Goal: Task Accomplishment & Management: Manage account settings

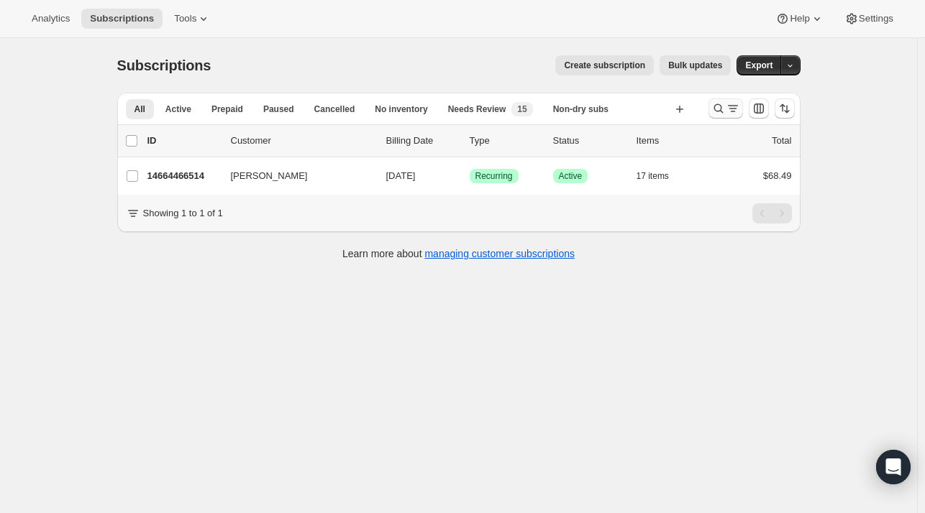
click at [723, 117] on button "Search and filter results" at bounding box center [725, 109] width 35 height 20
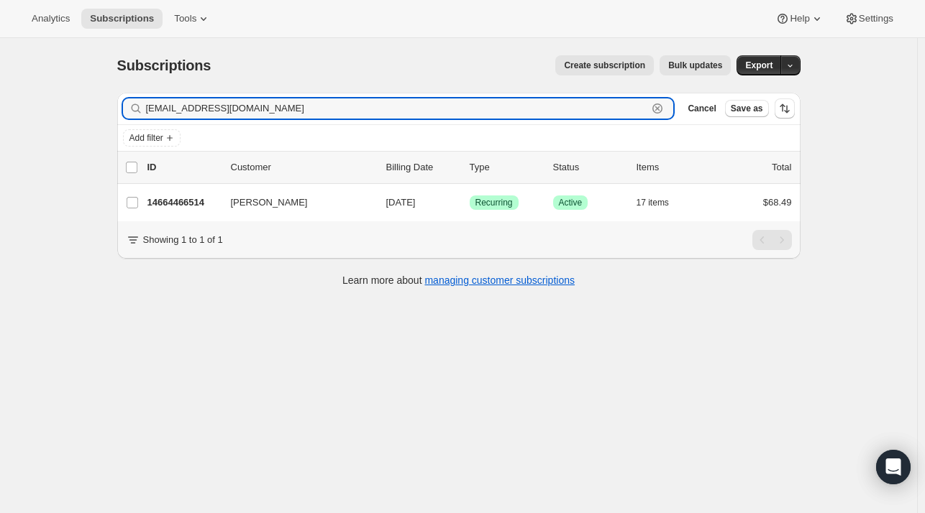
click at [664, 114] on icon "button" at bounding box center [657, 108] width 14 height 14
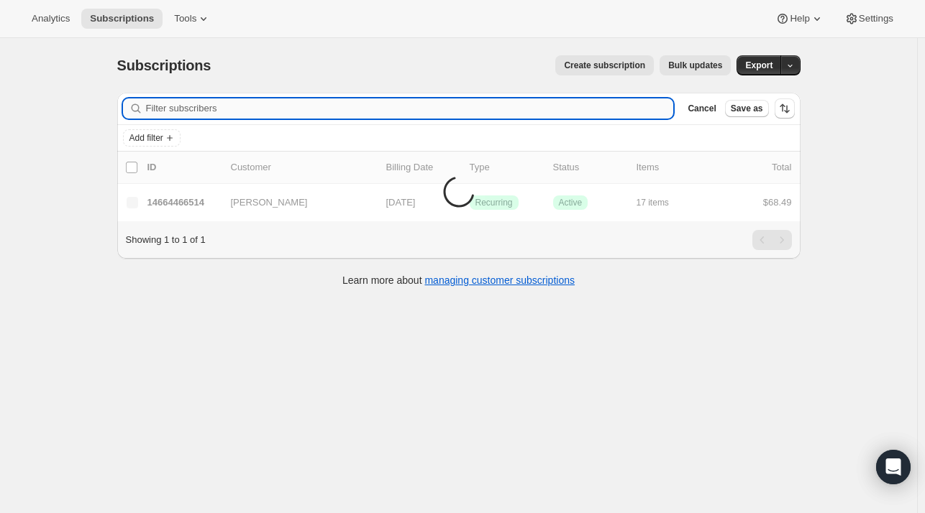
drag, startPoint x: 462, startPoint y: 119, endPoint x: 417, endPoint y: 118, distance: 44.6
click at [414, 116] on input "Filter subscribers" at bounding box center [410, 109] width 528 height 20
paste input "[PERSON_NAME]"
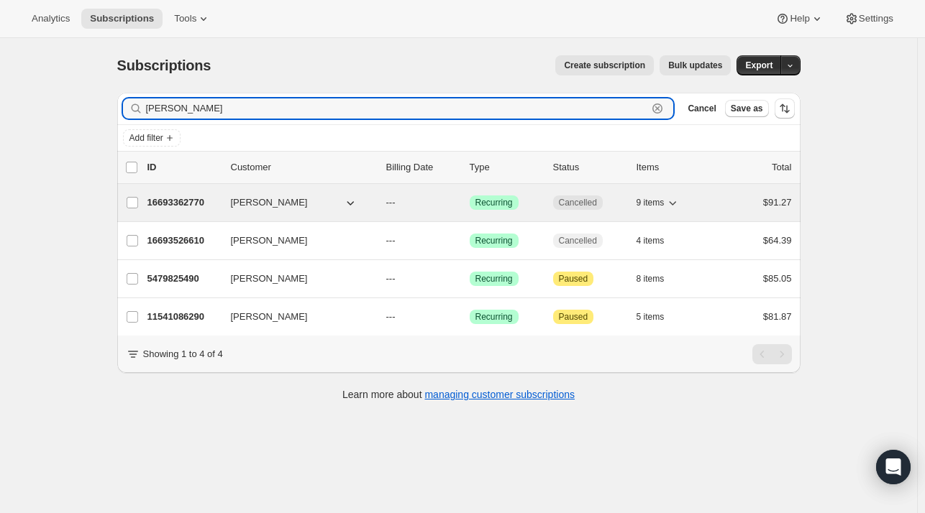
type input "[PERSON_NAME]"
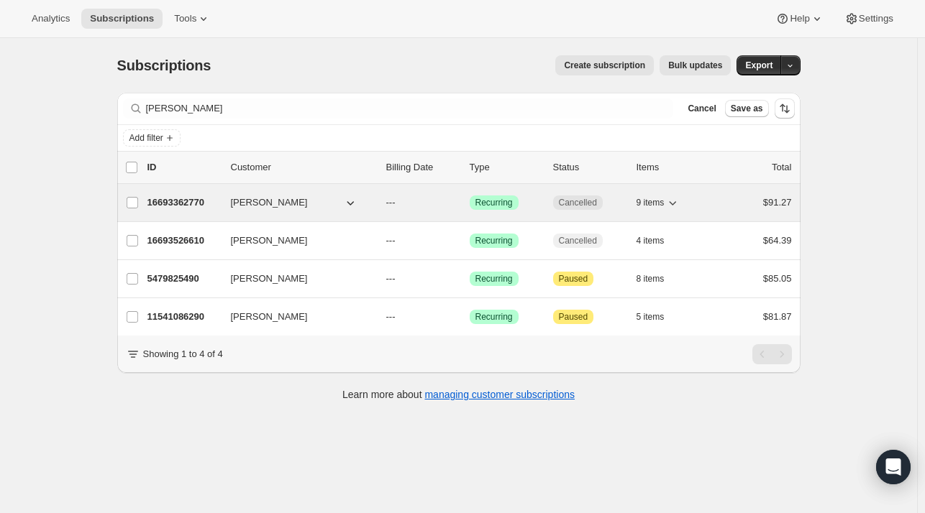
click at [186, 211] on div "16693362770 [PERSON_NAME]-Guade --- Success Recurring Cancelled 9 items $91.27" at bounding box center [469, 203] width 644 height 20
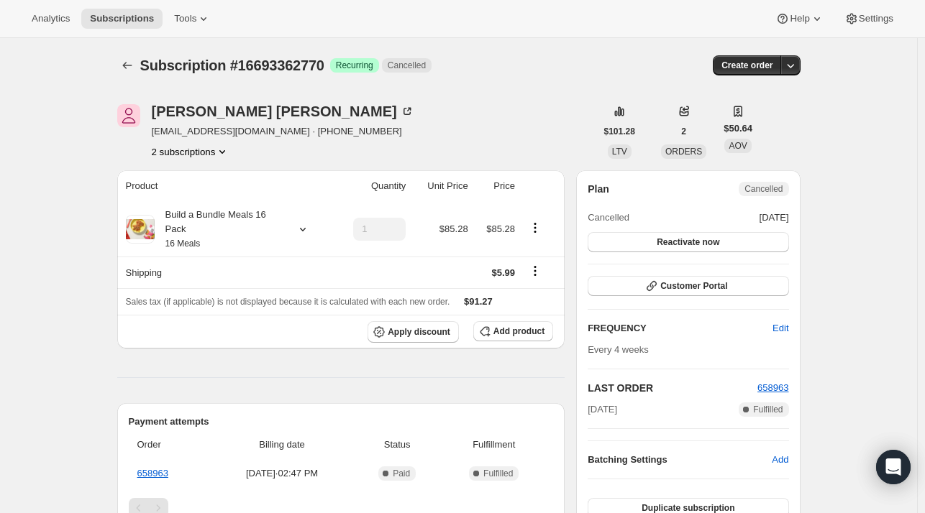
click at [213, 150] on button "2 subscriptions" at bounding box center [191, 152] width 78 height 14
click at [182, 197] on span "16693526610" at bounding box center [174, 202] width 58 height 11
click at [129, 66] on icon "Subscriptions" at bounding box center [127, 65] width 14 height 14
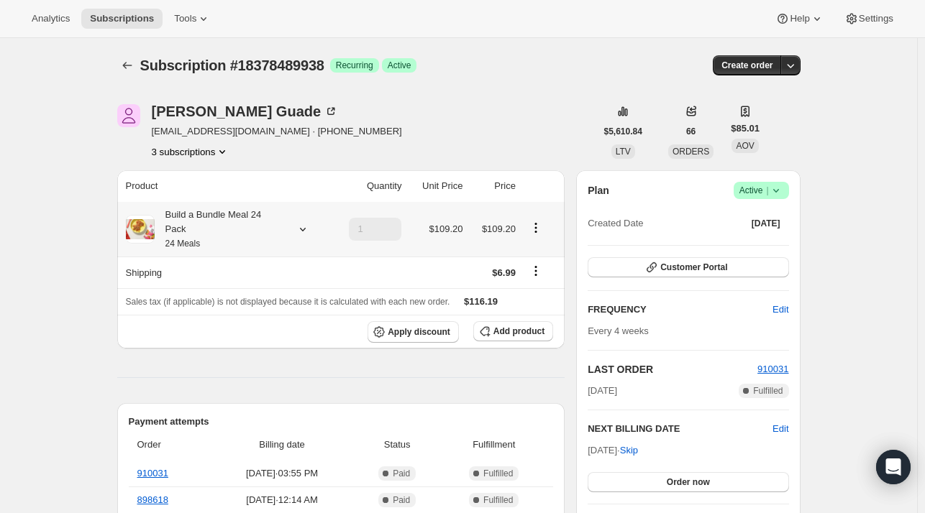
click at [302, 229] on div "Build a Bundle Meal 24 Pack 24 Meals" at bounding box center [226, 229] width 200 height 43
click at [301, 228] on icon at bounding box center [302, 230] width 6 height 4
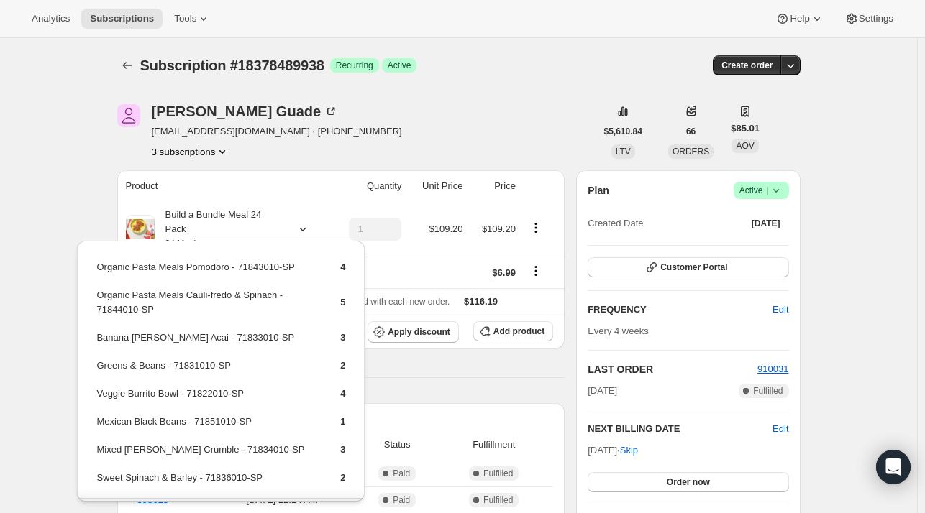
drag, startPoint x: 50, startPoint y: 149, endPoint x: 57, endPoint y: 95, distance: 54.3
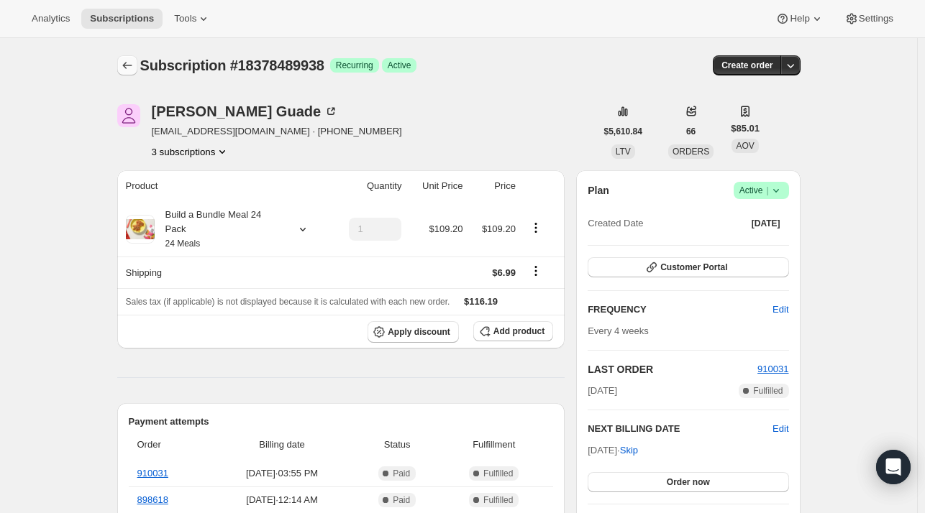
click at [132, 70] on icon "Subscriptions" at bounding box center [127, 65] width 14 height 14
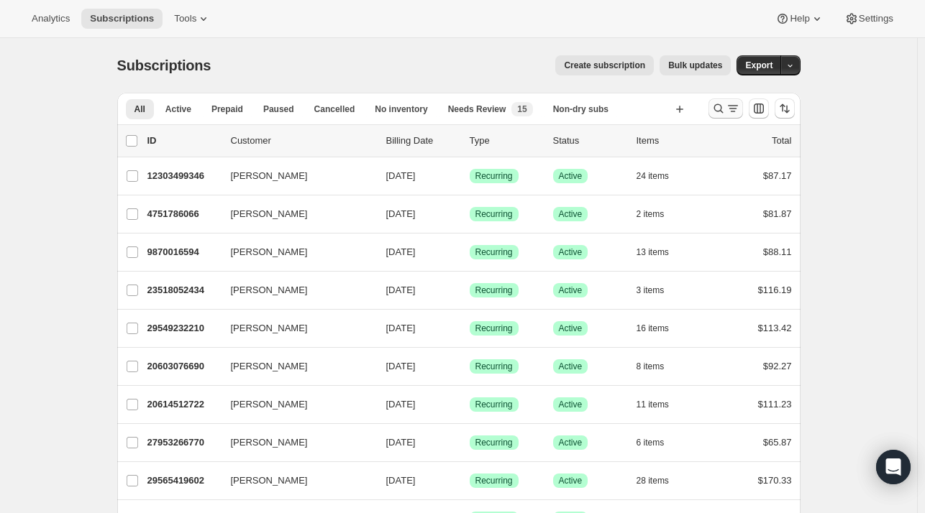
click at [726, 102] on icon "Search and filter results" at bounding box center [718, 108] width 14 height 14
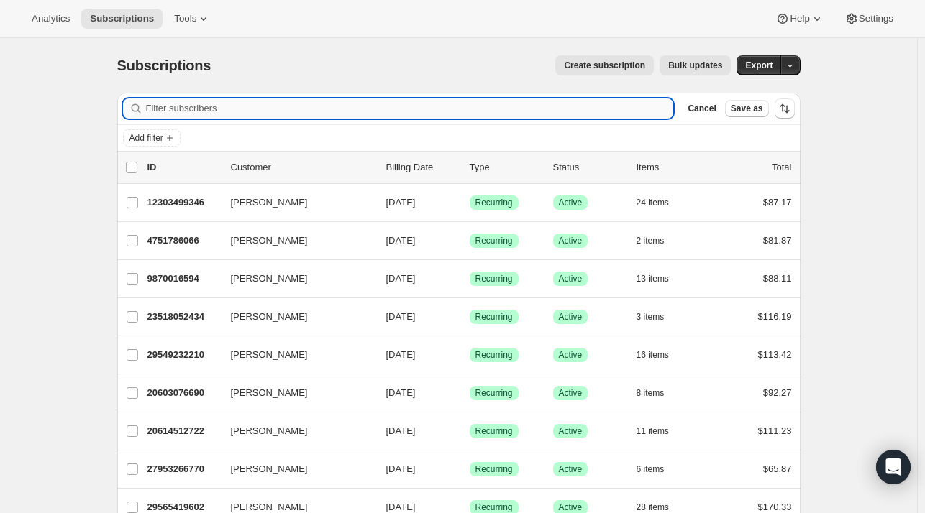
click at [348, 111] on input "Filter subscribers" at bounding box center [410, 109] width 528 height 20
paste input "mikeneo987@gmail.com"
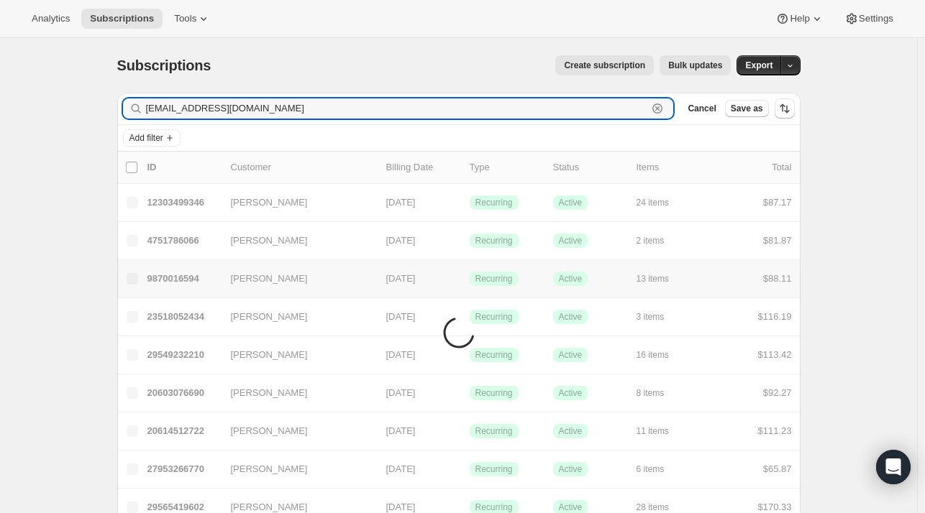
type input "mikeneo987@gmail.com"
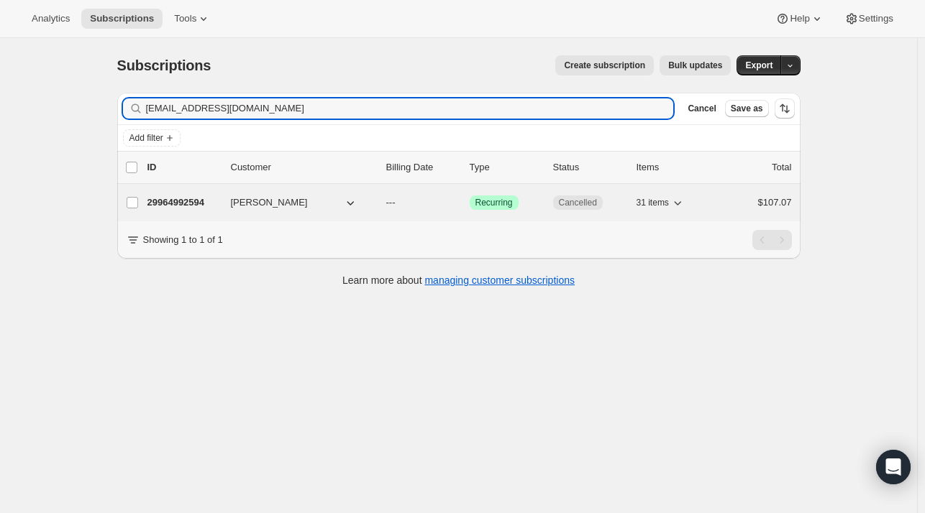
click at [217, 196] on p "29964992594" at bounding box center [183, 203] width 72 height 14
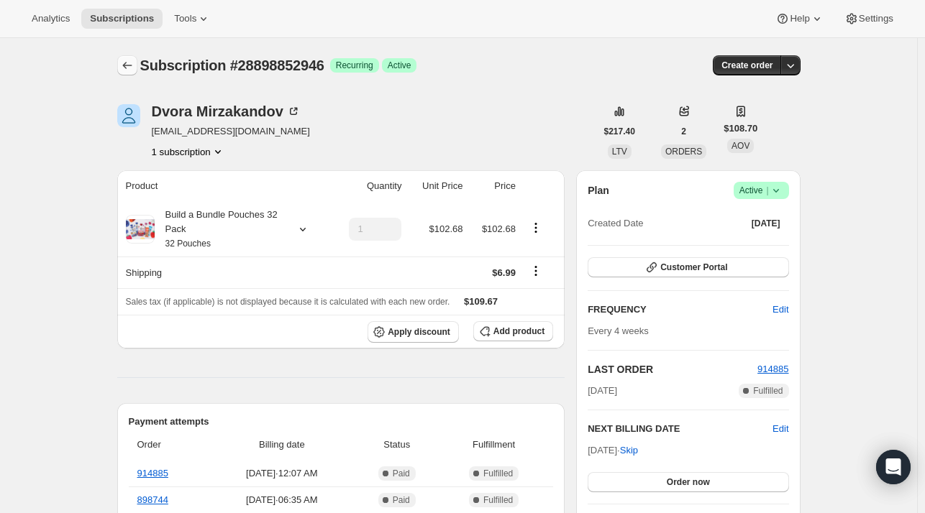
click at [127, 67] on icon "Subscriptions" at bounding box center [127, 65] width 14 height 14
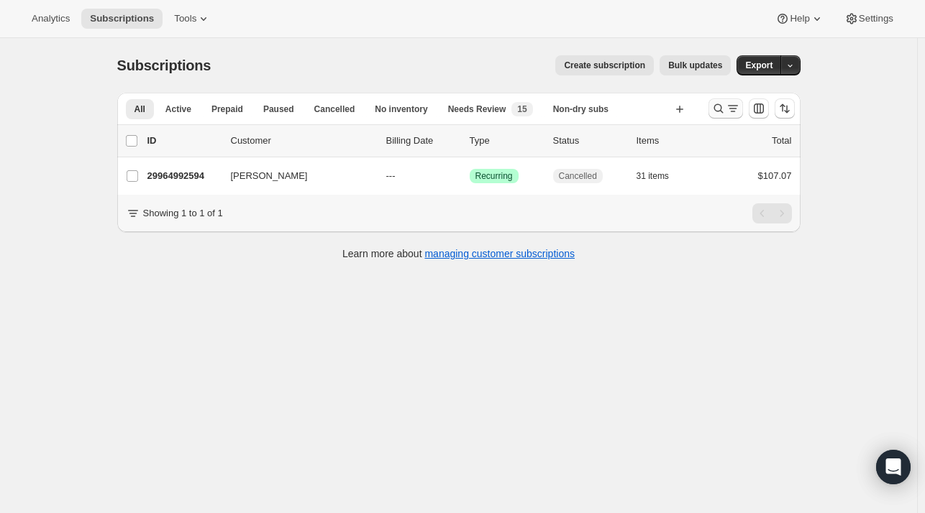
click at [717, 102] on icon "Search and filter results" at bounding box center [718, 108] width 14 height 14
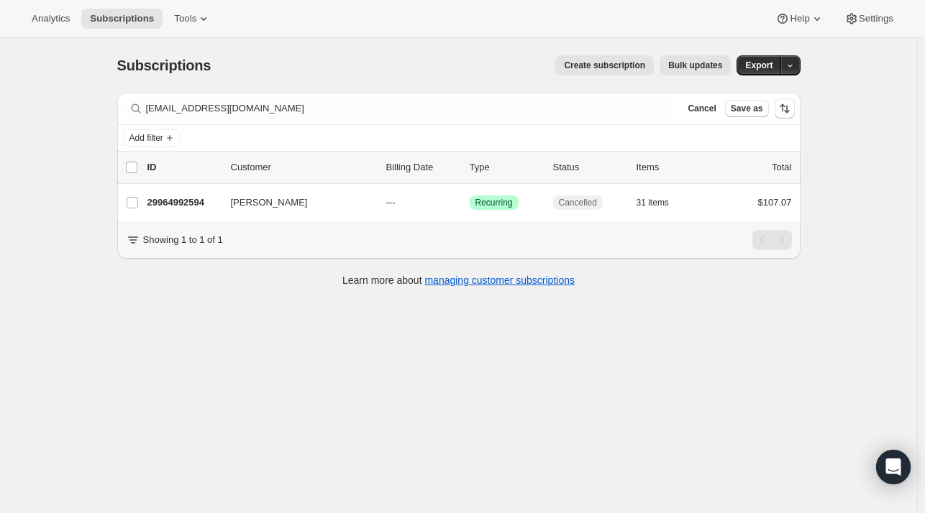
drag, startPoint x: 374, startPoint y: 122, endPoint x: 124, endPoint y: 119, distance: 250.3
click at [124, 119] on div "Filter subscribers mikeneo987@gmail.com Clear Cancel Save as" at bounding box center [458, 109] width 683 height 32
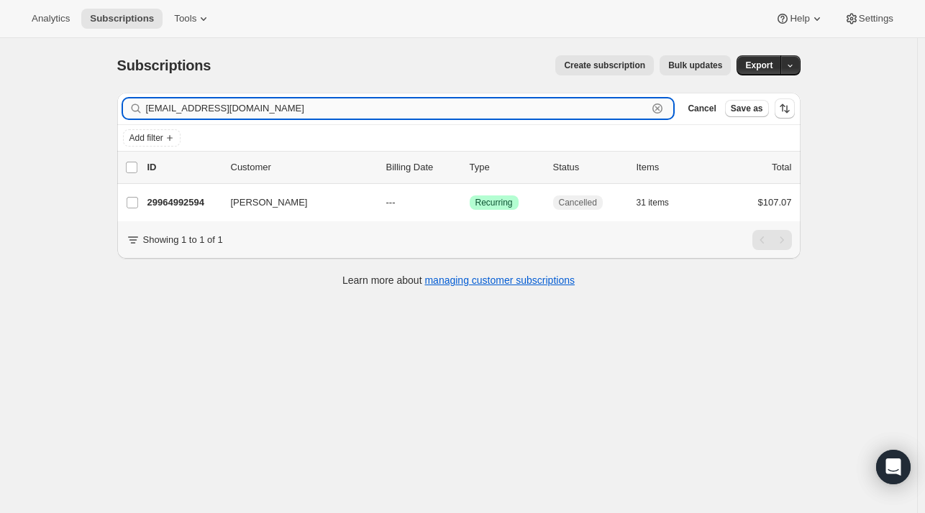
drag, startPoint x: 310, startPoint y: 114, endPoint x: 329, endPoint y: 107, distance: 20.0
click at [311, 113] on input "mikeneo987@gmail.com" at bounding box center [397, 109] width 502 height 20
drag, startPoint x: 317, startPoint y: 104, endPoint x: 113, endPoint y: 122, distance: 205.0
click at [113, 122] on div "Filter subscribers mikeneo987@gmail.com Clear Cancel Save as Add filter 0 selec…" at bounding box center [453, 191] width 695 height 221
paste input "Atara Yakubov"
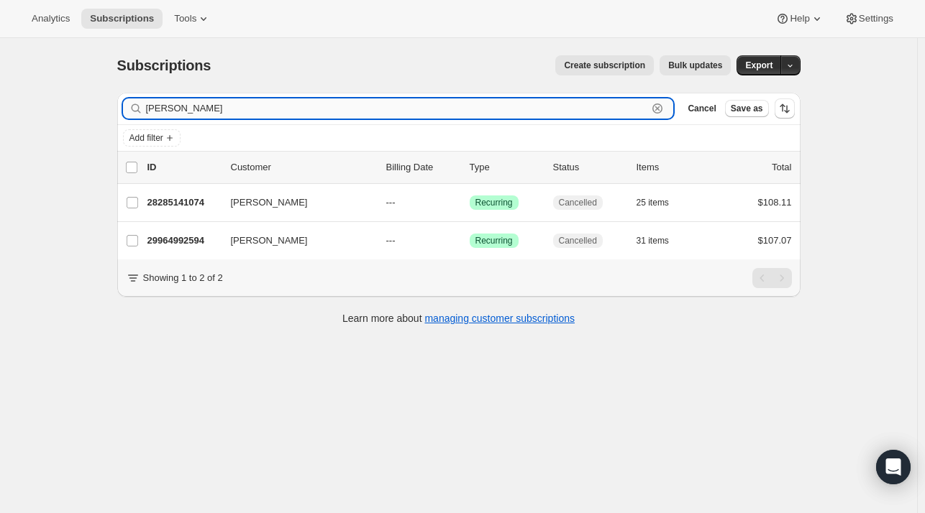
drag, startPoint x: 495, startPoint y: 107, endPoint x: 481, endPoint y: 107, distance: 13.7
click at [488, 107] on input "Atara Yakubov" at bounding box center [397, 109] width 502 height 20
drag, startPoint x: 227, startPoint y: 104, endPoint x: 98, endPoint y: 104, distance: 129.4
click at [98, 104] on div "Subscriptions. This page is ready Subscriptions Create subscription Bulk update…" at bounding box center [458, 294] width 917 height 513
paste input "Dvora Mirzakand"
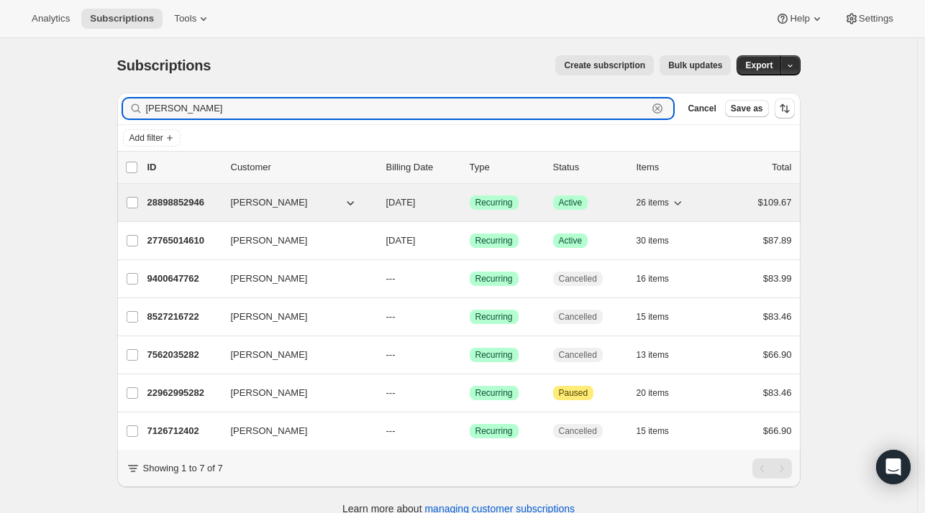
type input "Dvora Mirzakandov"
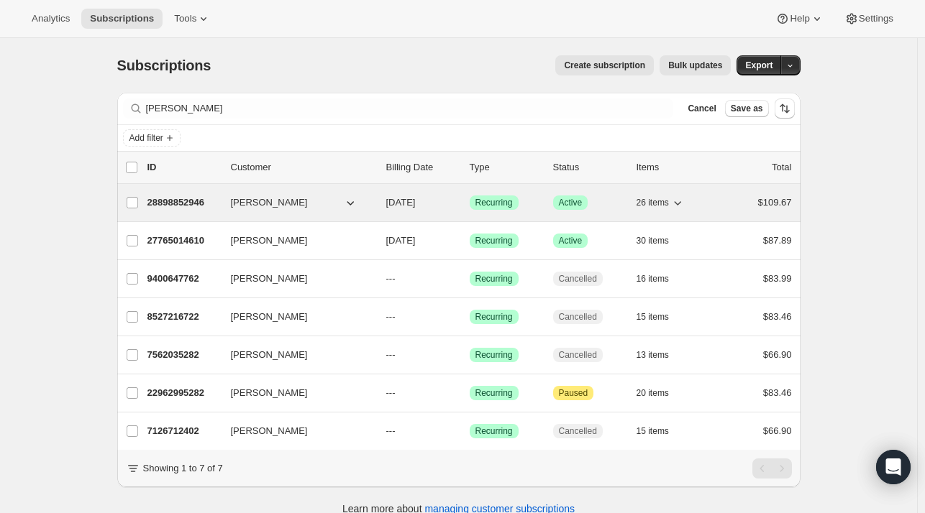
click at [185, 196] on div "28898852946 Dvora Mirzakandov 10/24/2025 Success Recurring Success Active 26 it…" at bounding box center [469, 203] width 644 height 20
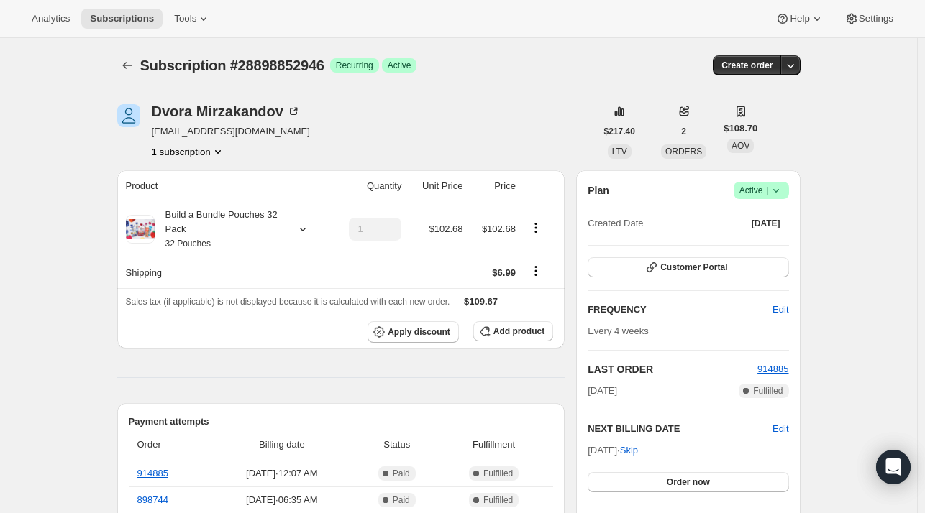
click at [140, 72] on div at bounding box center [128, 65] width 23 height 20
click at [132, 60] on icon "Subscriptions" at bounding box center [127, 65] width 14 height 14
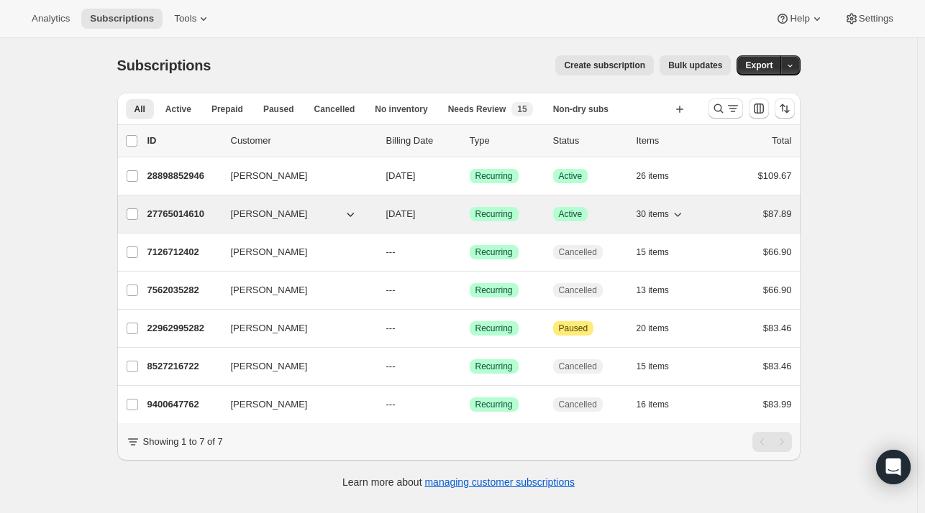
click at [196, 222] on div "27765014610 Dvora Mirzakandova 11/02/2025 Success Recurring Success Active 30 i…" at bounding box center [469, 214] width 644 height 20
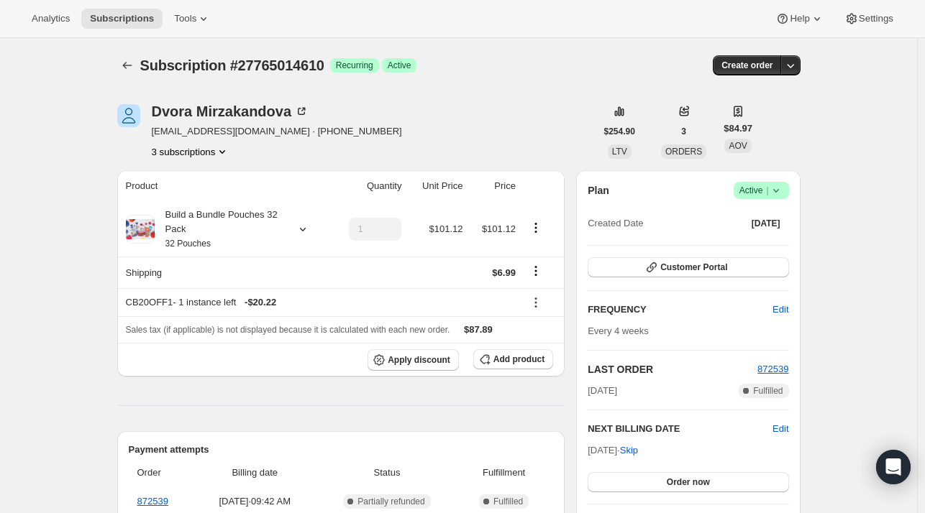
drag, startPoint x: 748, startPoint y: 191, endPoint x: 767, endPoint y: 194, distance: 19.7
click at [748, 191] on span "Active |" at bounding box center [761, 190] width 44 height 14
click at [741, 246] on span "Cancel subscription" at bounding box center [765, 242] width 81 height 11
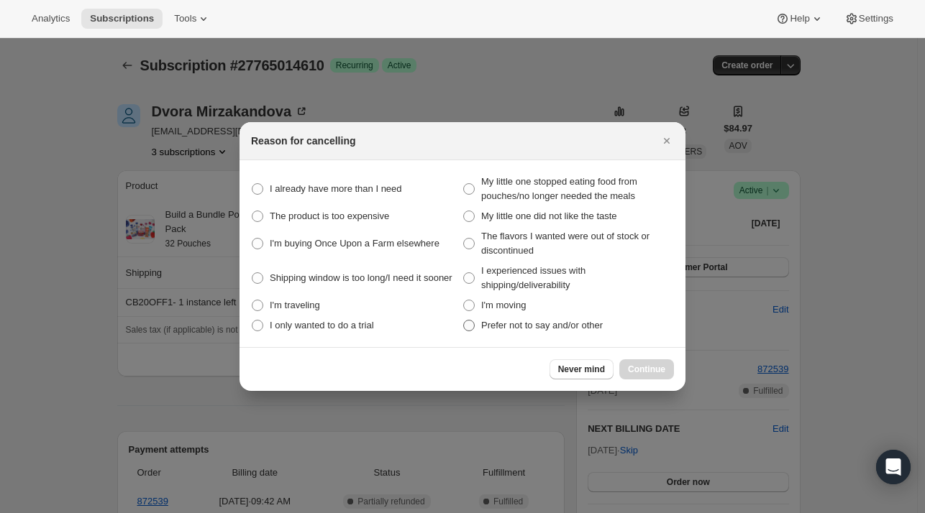
click at [518, 326] on span "Prefer not to say and/or other" at bounding box center [542, 325] width 122 height 11
click at [464, 321] on other "Prefer not to say and/or other" at bounding box center [463, 320] width 1 height 1
radio other "true"
click at [653, 369] on span "Continue" at bounding box center [646, 370] width 37 height 12
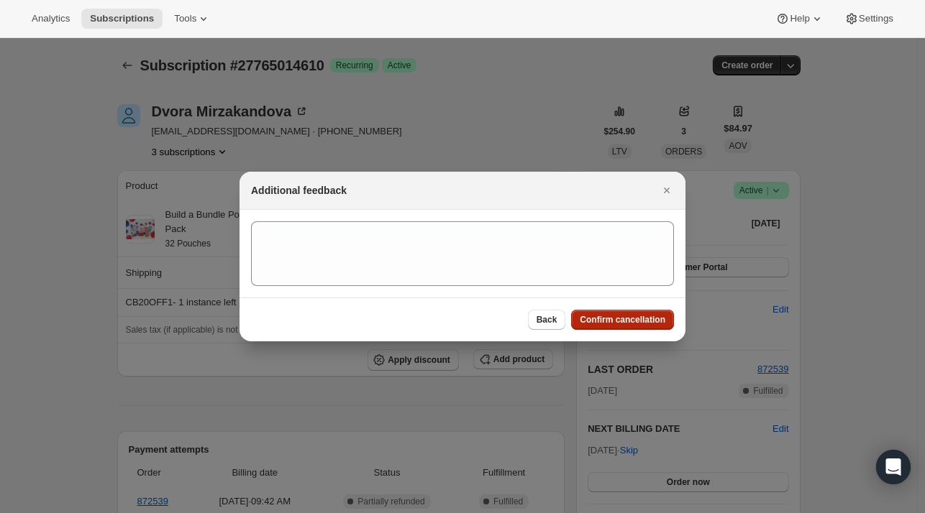
click at [607, 318] on span "Confirm cancellation" at bounding box center [623, 320] width 86 height 12
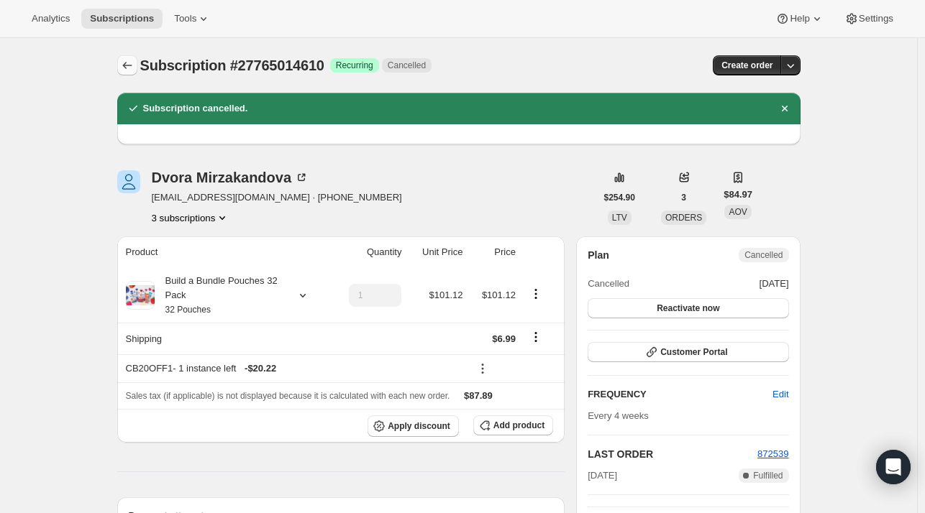
click at [127, 68] on icon "Subscriptions" at bounding box center [127, 65] width 14 height 14
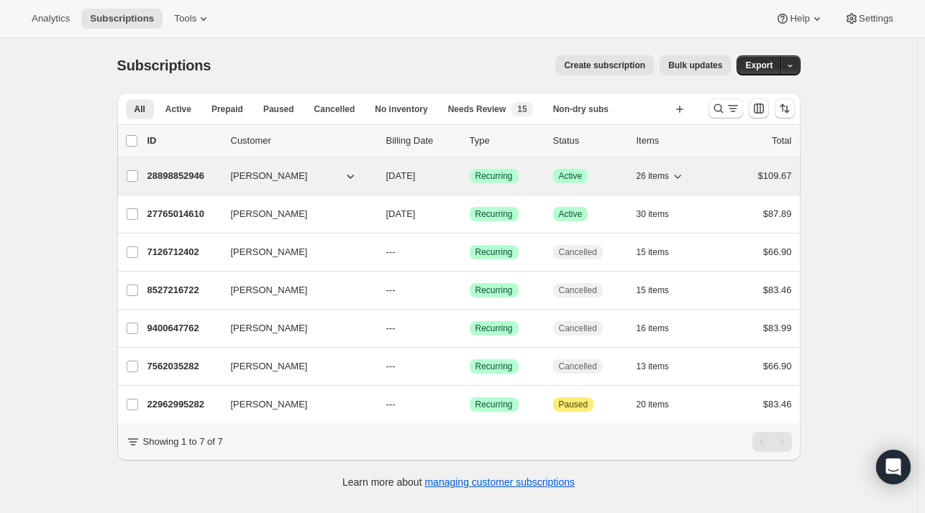
click at [278, 173] on span "Dvora Mirzakandov" at bounding box center [269, 176] width 77 height 14
click at [217, 173] on p "28898852946" at bounding box center [183, 176] width 72 height 14
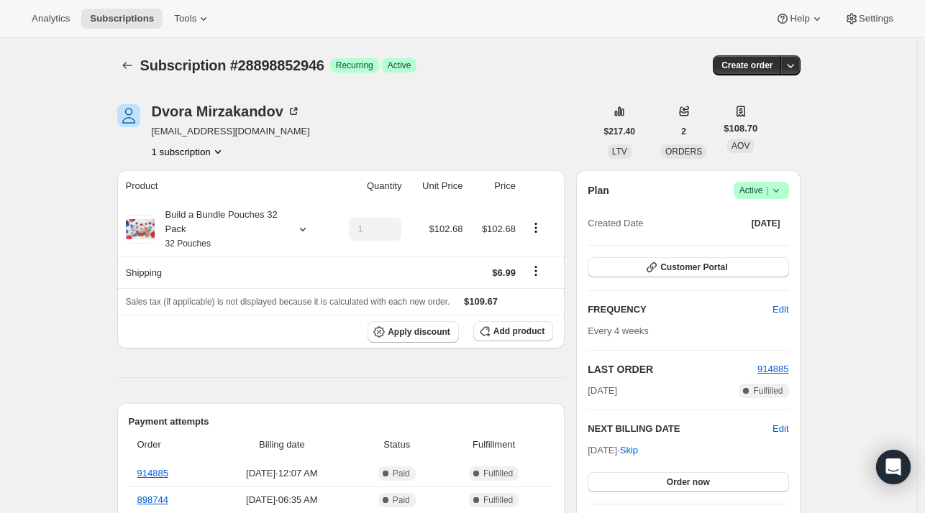
click at [768, 188] on span "|" at bounding box center [767, 191] width 2 height 12
click at [741, 242] on span "Cancel subscription" at bounding box center [765, 242] width 81 height 11
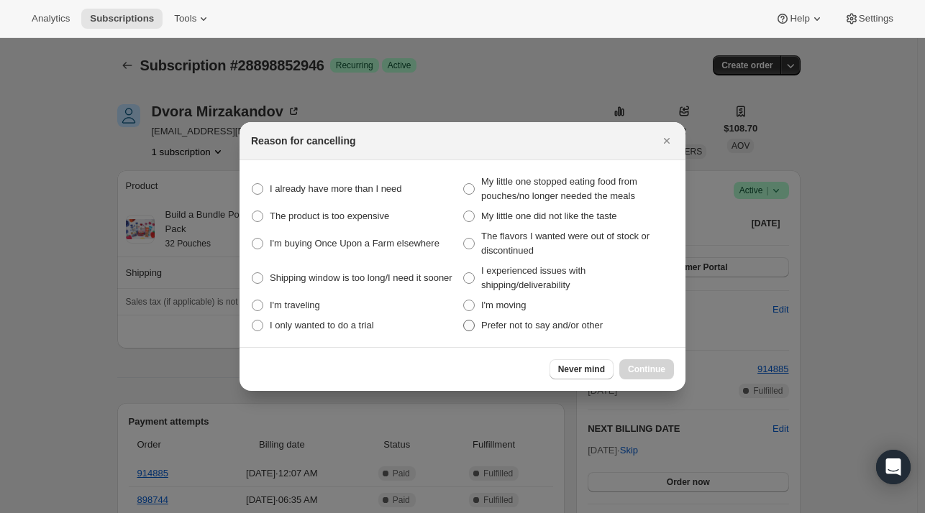
click at [562, 321] on span "Prefer not to say and/or other" at bounding box center [542, 325] width 122 height 11
click at [464, 321] on other "Prefer not to say and/or other" at bounding box center [463, 320] width 1 height 1
radio other "true"
click at [640, 368] on span "Continue" at bounding box center [646, 370] width 37 height 12
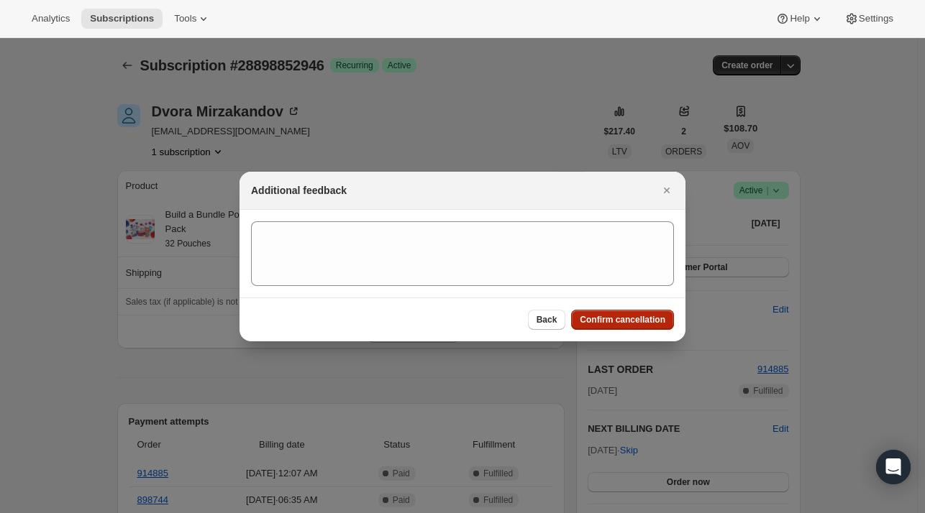
click at [611, 326] on button "Confirm cancellation" at bounding box center [622, 320] width 103 height 20
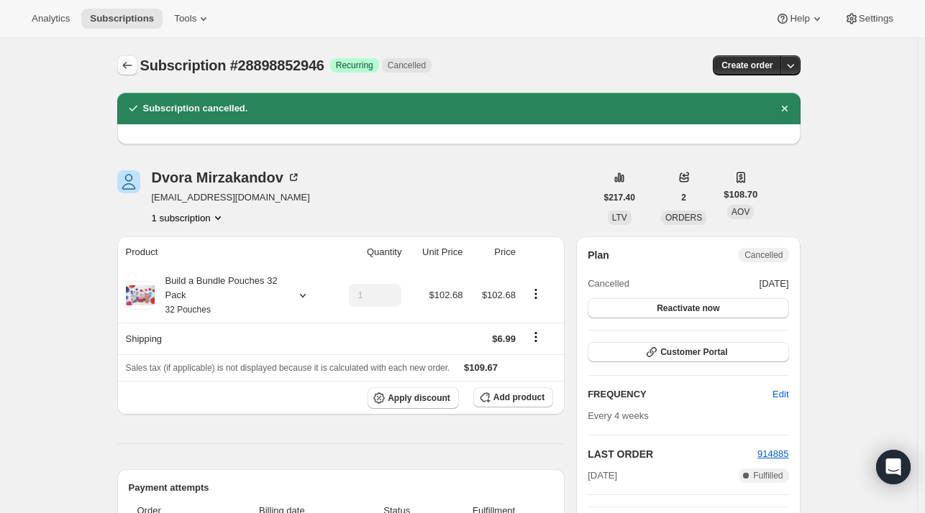
click at [130, 64] on icon "Subscriptions" at bounding box center [127, 65] width 14 height 14
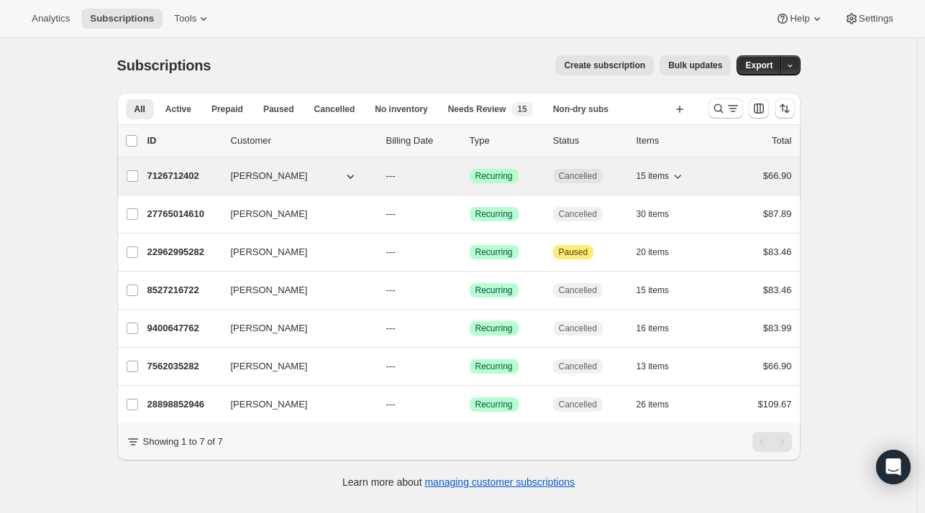
click at [196, 172] on p "7126712402" at bounding box center [183, 176] width 72 height 14
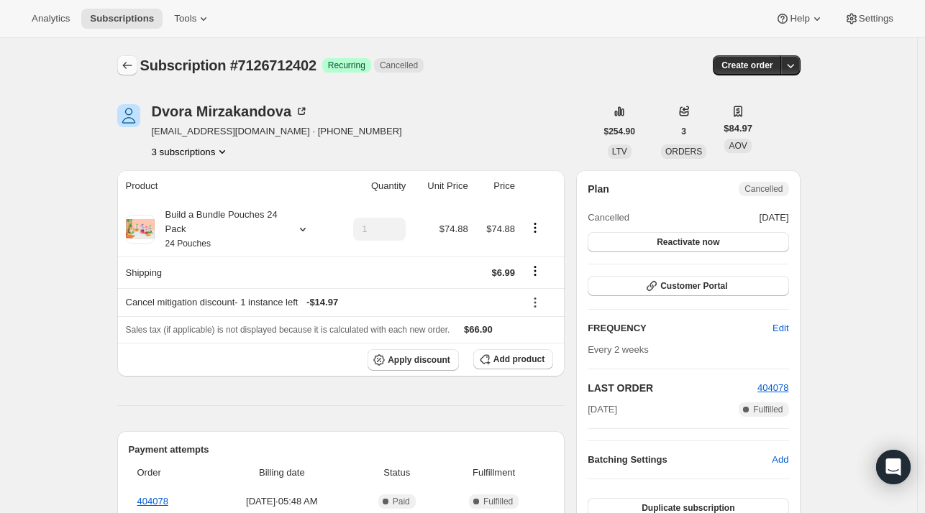
click at [132, 73] on button "Subscriptions" at bounding box center [127, 65] width 20 height 20
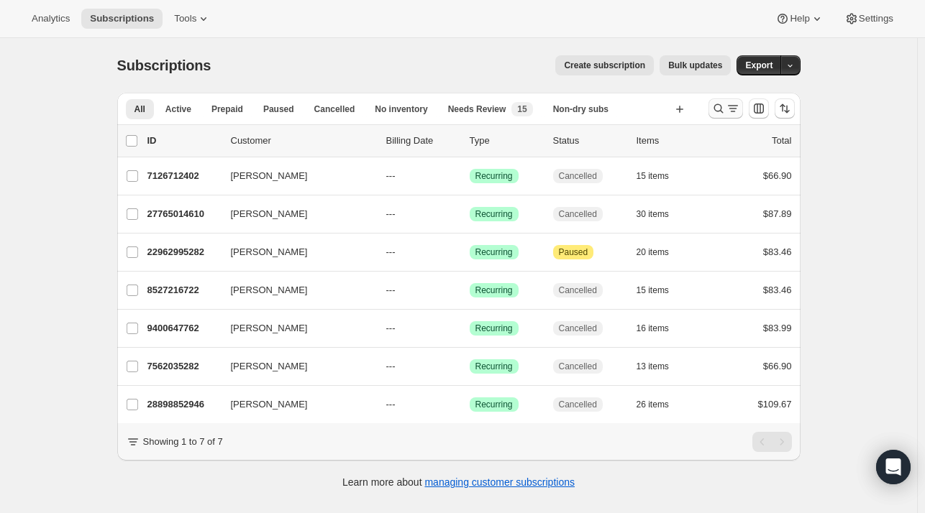
click at [722, 111] on icon "Search and filter results" at bounding box center [718, 108] width 14 height 14
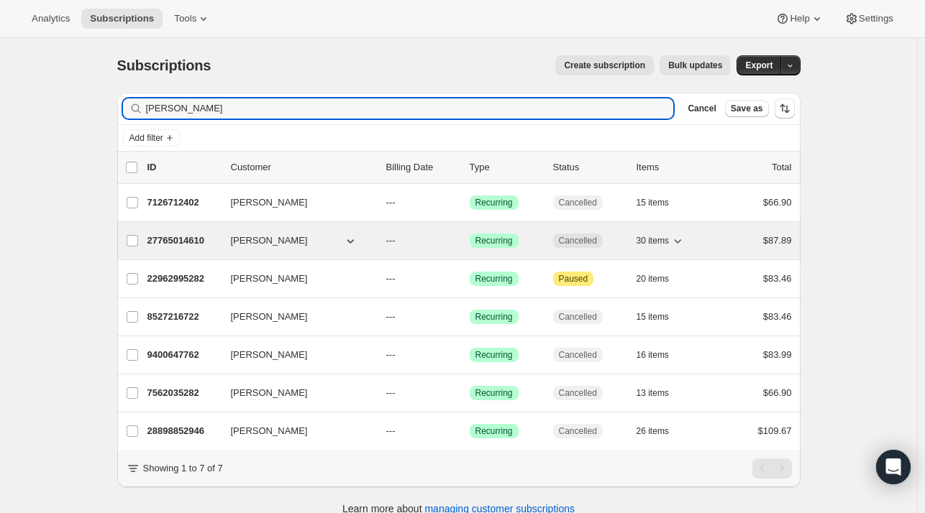
click at [165, 239] on p "27765014610" at bounding box center [183, 241] width 72 height 14
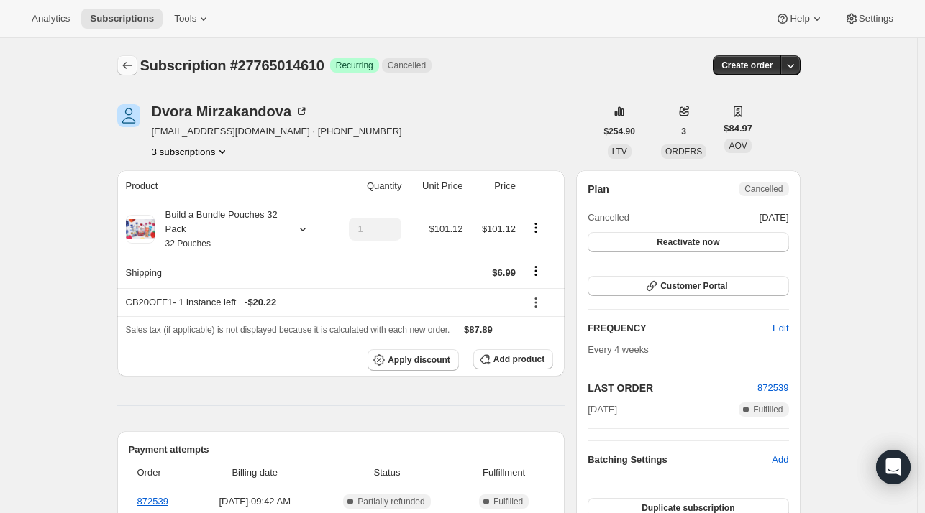
click at [134, 59] on icon "Subscriptions" at bounding box center [127, 65] width 14 height 14
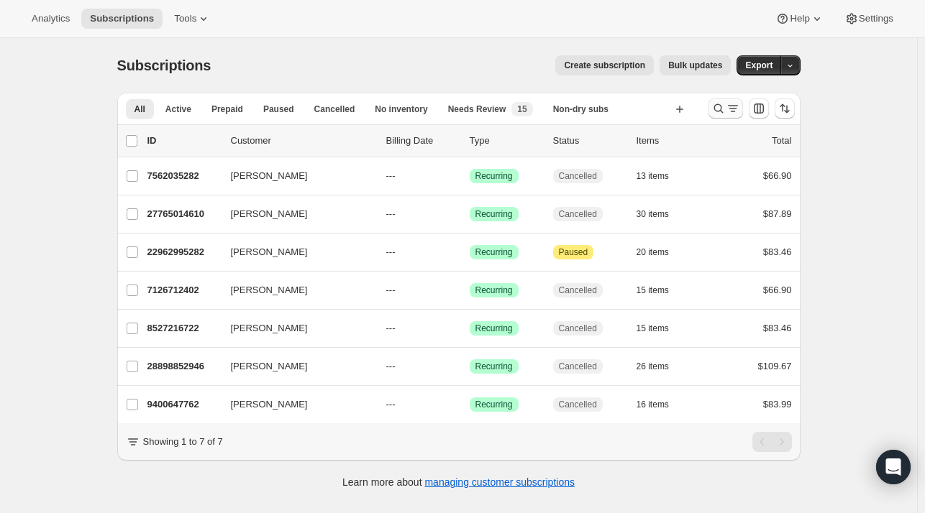
click at [731, 107] on icon "Search and filter results" at bounding box center [733, 108] width 14 height 14
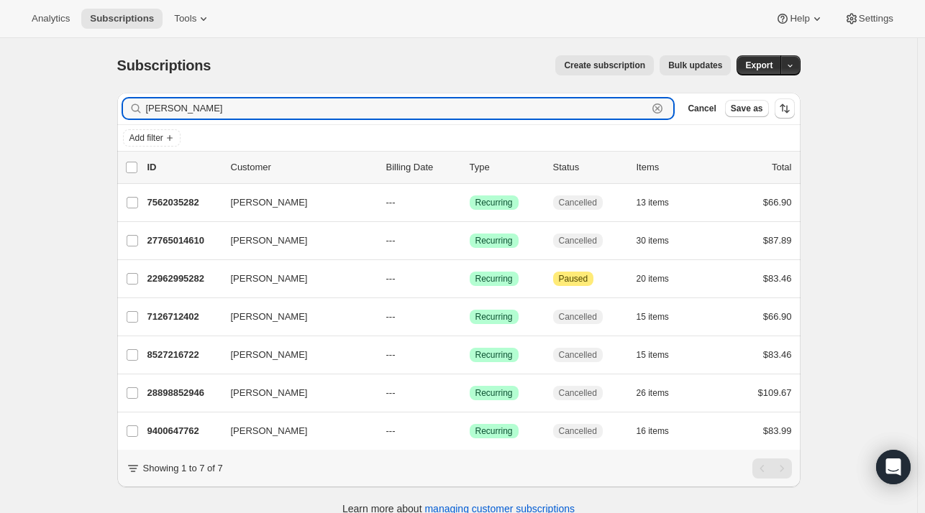
click at [662, 112] on icon "button" at bounding box center [657, 109] width 10 height 10
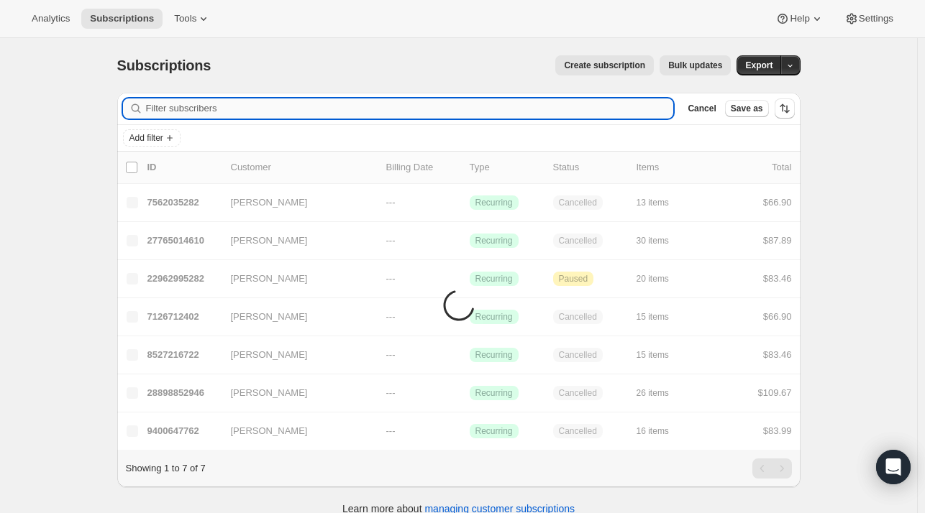
paste input "Atara Yakubov"
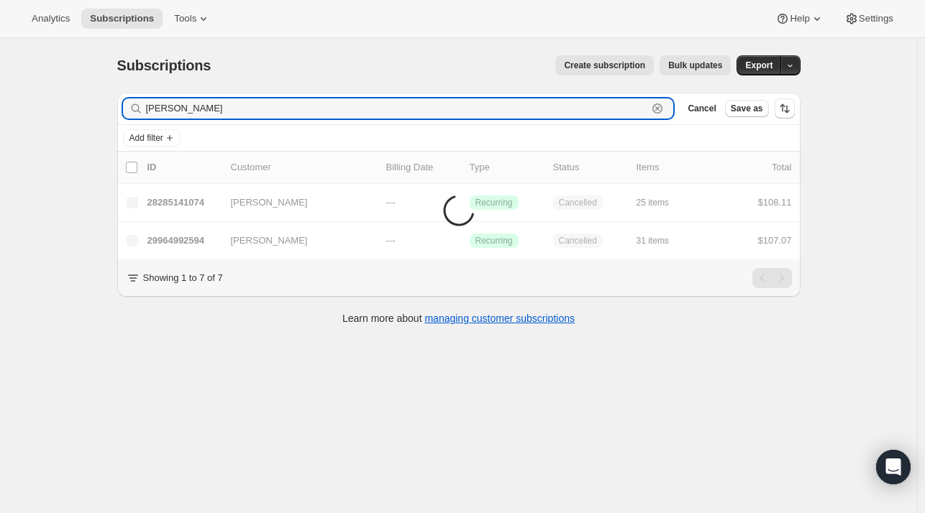
type input "Atara Yakubov"
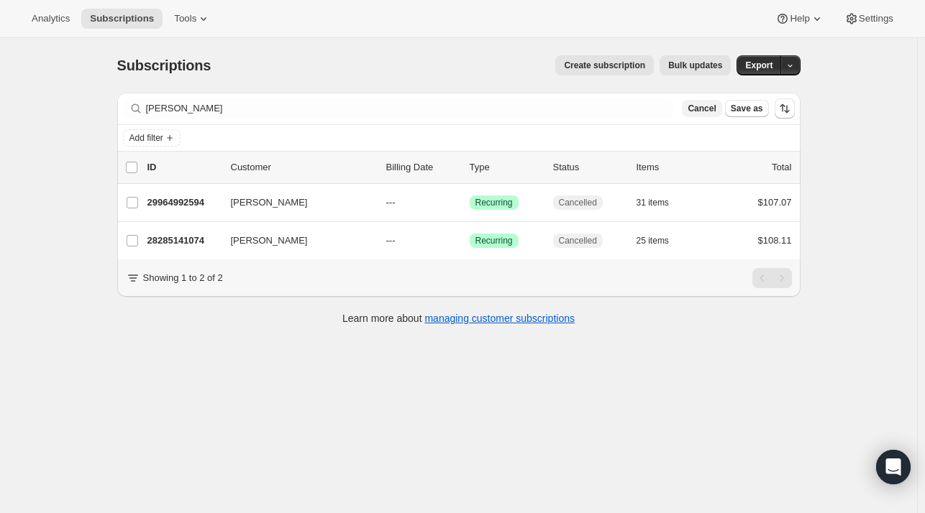
click at [704, 105] on span "Cancel" at bounding box center [701, 109] width 28 height 12
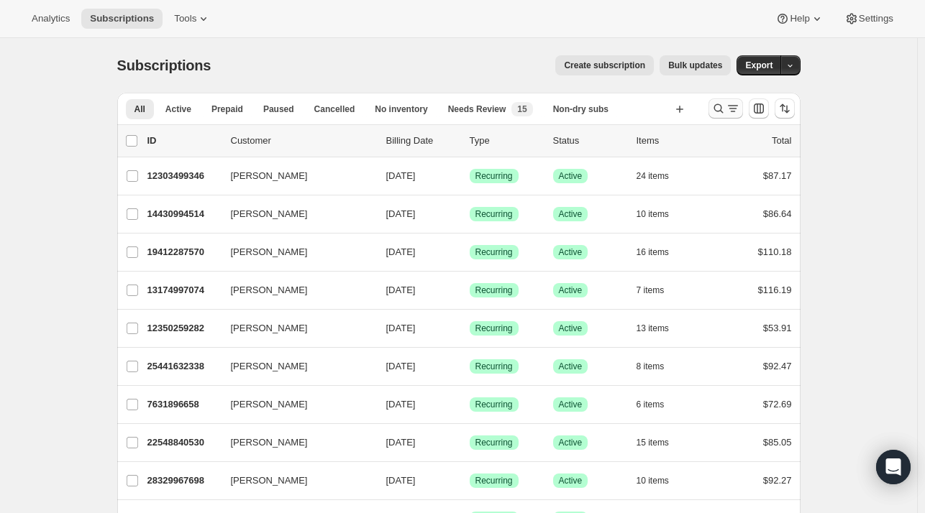
click at [726, 106] on icon "Search and filter results" at bounding box center [718, 108] width 14 height 14
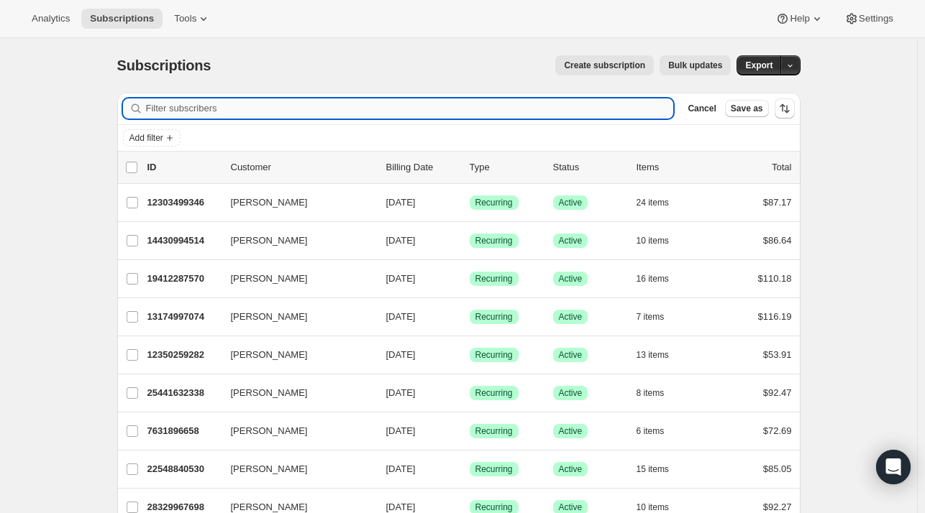
paste input "Dvora Mirzakandov"
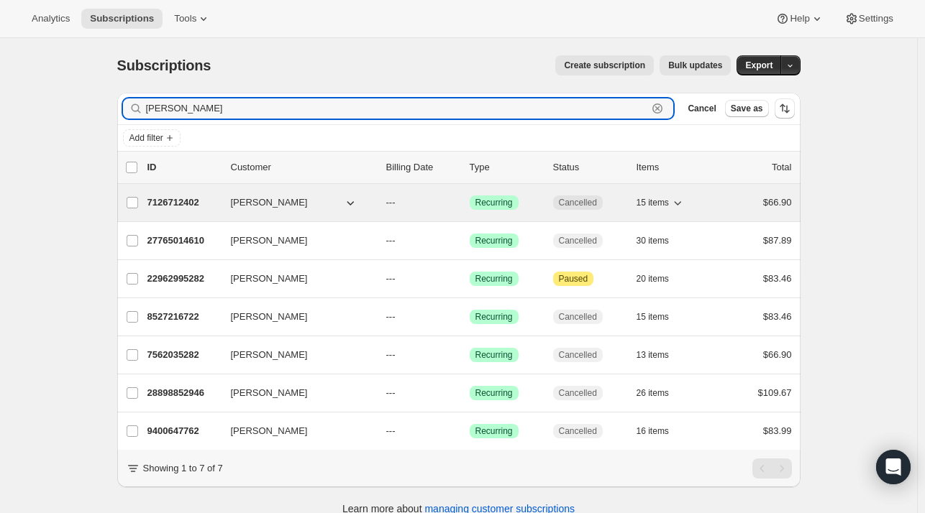
type input "Dvora Mirzakandov"
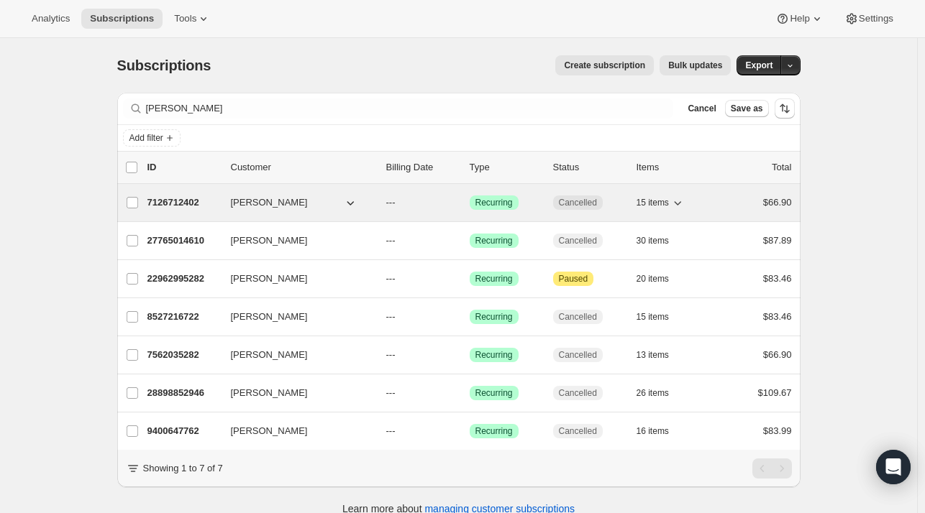
click at [215, 209] on p "7126712402" at bounding box center [183, 203] width 72 height 14
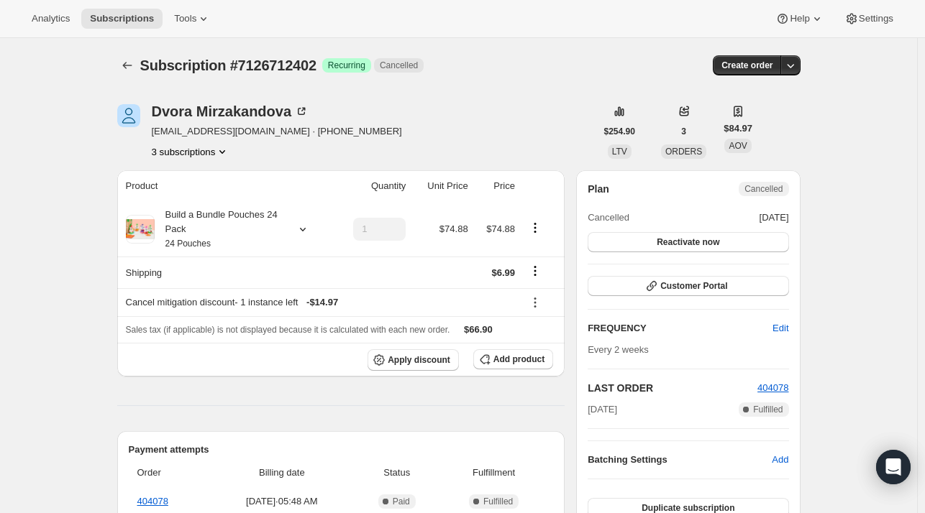
click at [193, 158] on button "3 subscriptions" at bounding box center [191, 152] width 78 height 14
click at [193, 150] on button "3 subscriptions" at bounding box center [191, 152] width 78 height 14
click at [193, 211] on button "27765014610" at bounding box center [195, 202] width 104 height 23
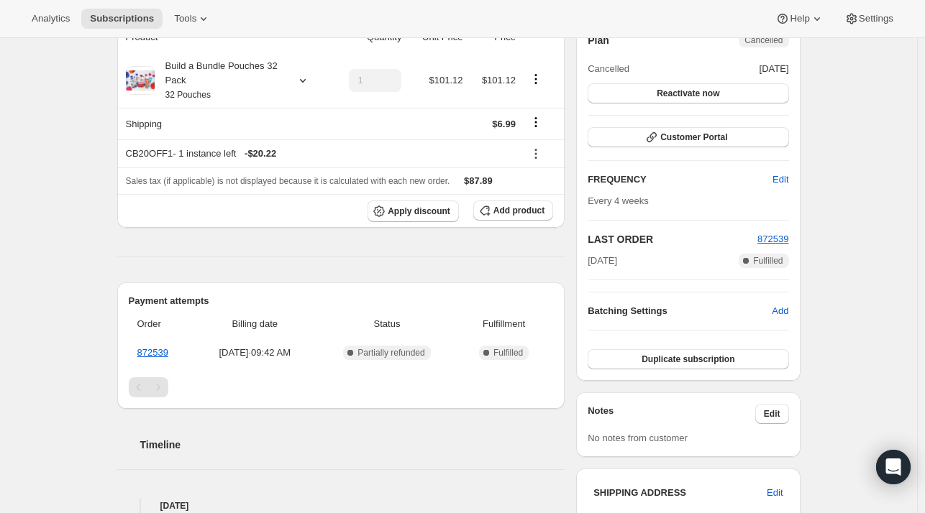
scroll to position [360, 0]
